Goal: Task Accomplishment & Management: Use online tool/utility

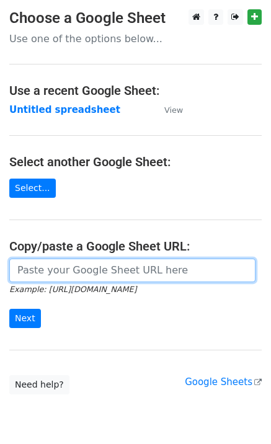
drag, startPoint x: 54, startPoint y: 260, endPoint x: 55, endPoint y: 275, distance: 15.5
click at [54, 260] on input "url" at bounding box center [132, 270] width 246 height 24
paste input "[URL][DOMAIN_NAME]"
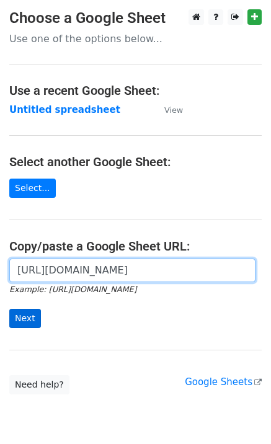
type input "[URL][DOMAIN_NAME]"
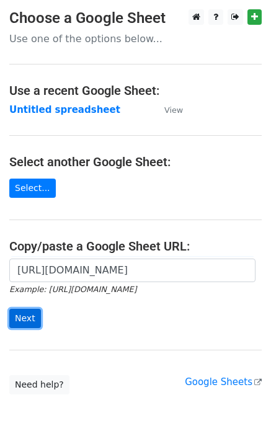
scroll to position [0, 0]
drag, startPoint x: 17, startPoint y: 320, endPoint x: 24, endPoint y: 317, distance: 6.9
click at [17, 322] on input "Next" at bounding box center [25, 318] width 32 height 19
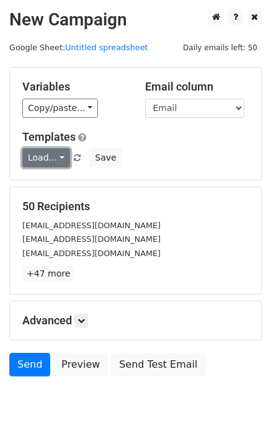
click at [31, 164] on link "Load..." at bounding box center [46, 157] width 48 height 19
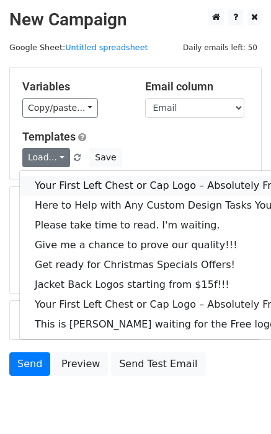
click at [47, 181] on link "Your First Left Chest or Cap Logo – Absolutely Free" at bounding box center [168, 186] width 296 height 20
